Goal: Information Seeking & Learning: Learn about a topic

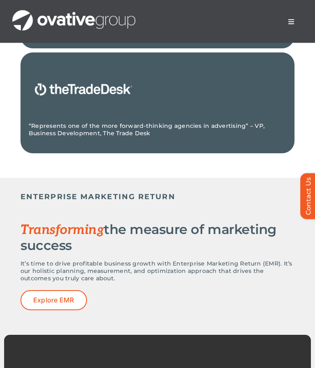
scroll to position [1443, 0]
click at [294, 22] on span "Menu" at bounding box center [291, 21] width 7 height 7
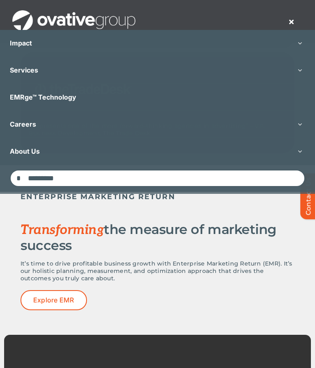
click at [23, 151] on span "About Us" at bounding box center [25, 151] width 30 height 8
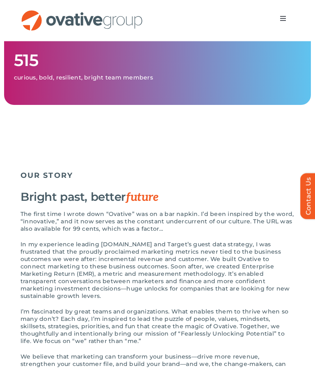
scroll to position [600, 0]
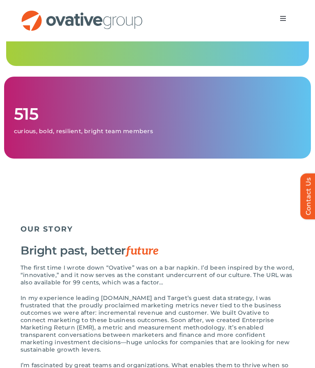
click at [283, 19] on span "Menu" at bounding box center [283, 18] width 7 height 7
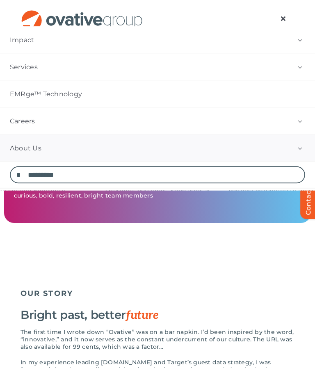
scroll to position [531, 0]
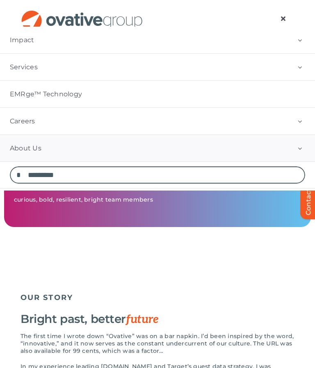
click at [301, 41] on button "Open submenu of Impact" at bounding box center [300, 40] width 30 height 27
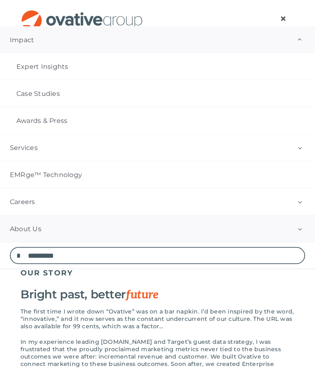
scroll to position [556, 0]
click at [298, 145] on button "Open submenu of Services" at bounding box center [300, 147] width 30 height 27
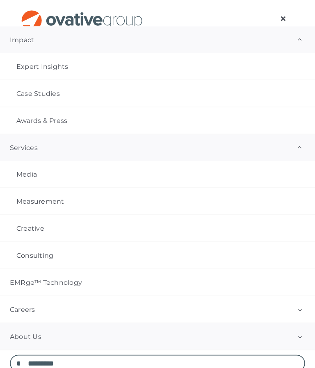
scroll to position [779, 0]
click at [21, 309] on span "Careers" at bounding box center [22, 310] width 25 height 8
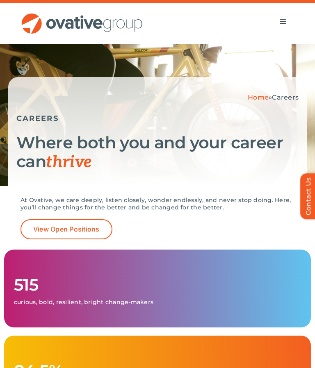
click at [42, 226] on span "View Open Positions" at bounding box center [66, 229] width 66 height 8
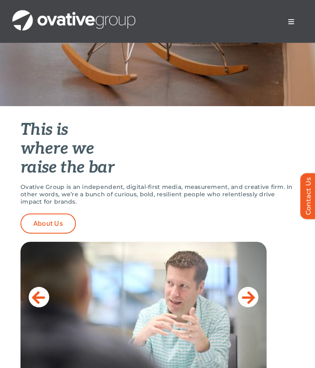
scroll to position [229, 0]
click at [296, 24] on button "Toggle Navigation" at bounding box center [291, 22] width 23 height 16
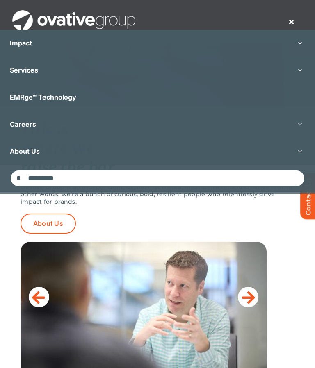
click at [23, 152] on span "About Us" at bounding box center [25, 151] width 30 height 8
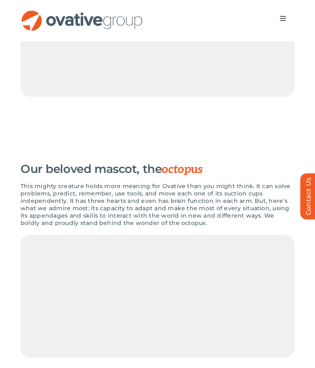
scroll to position [1326, 0]
